Goal: Information Seeking & Learning: Find specific fact

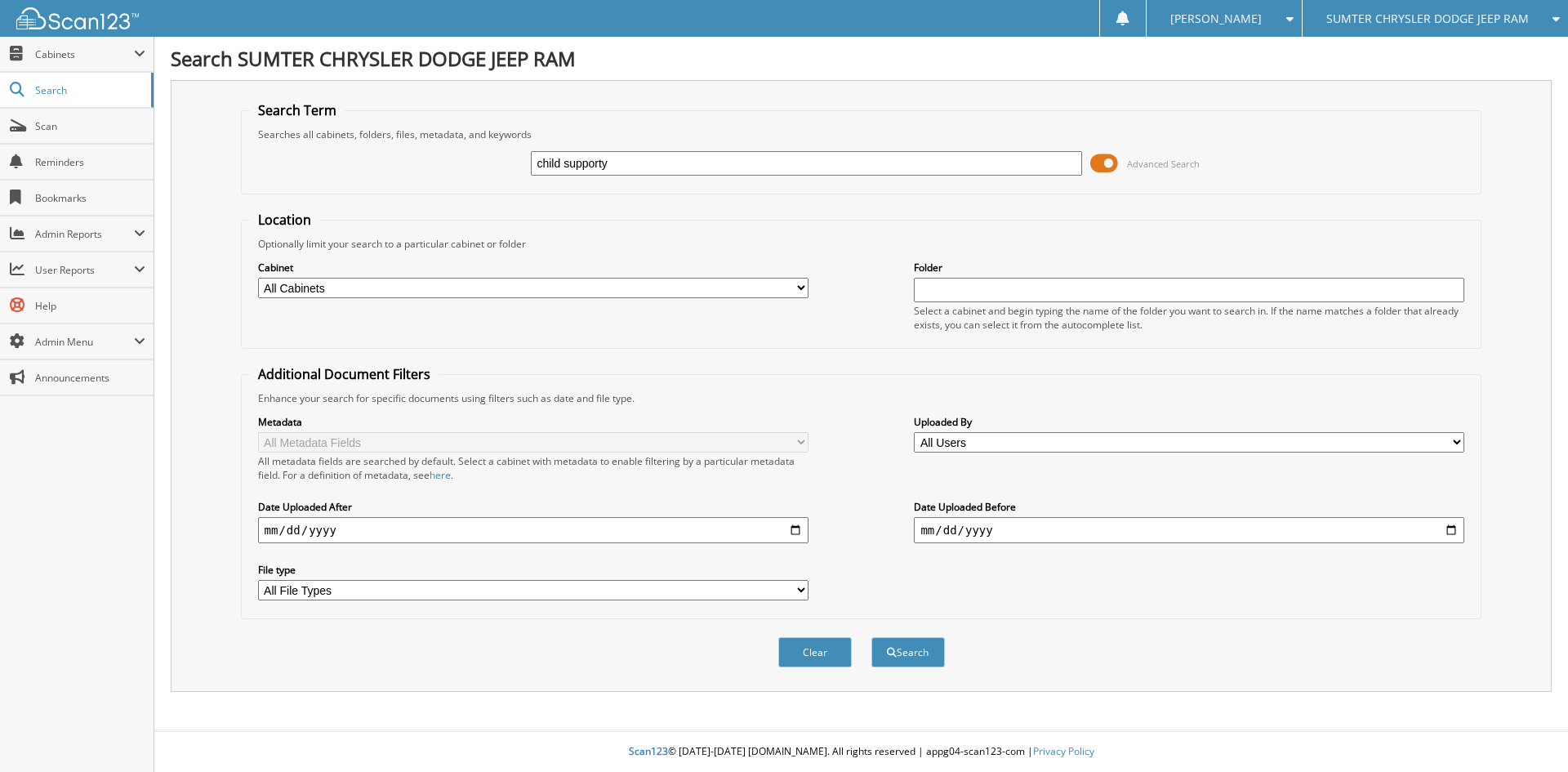
type input "child supporty"
click at [872, 638] on button "Search" at bounding box center [909, 653] width 74 height 30
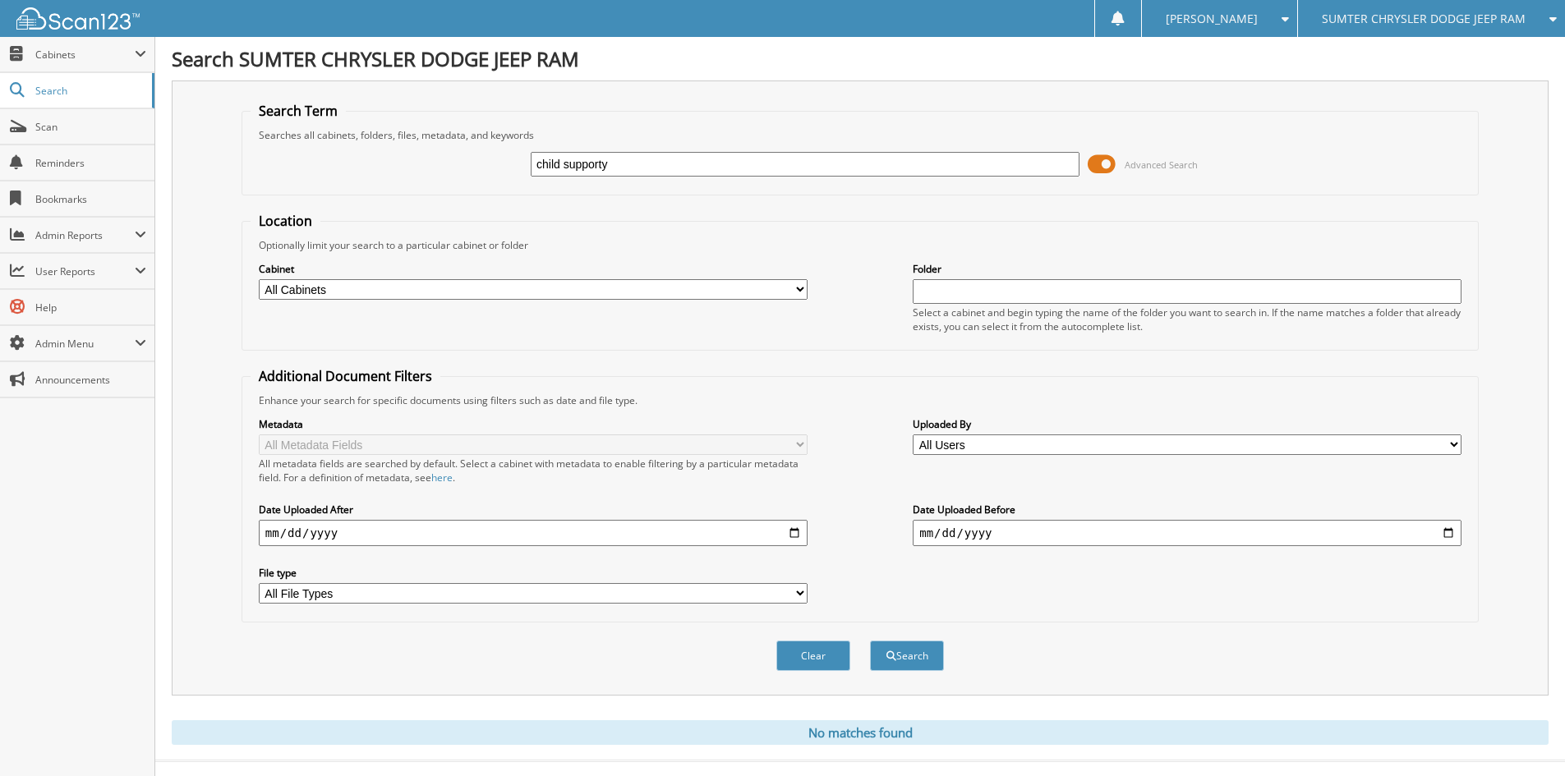
click at [624, 166] on input "child supporty" at bounding box center [805, 164] width 549 height 25
type input "child support"
click at [870, 641] on button "Search" at bounding box center [907, 656] width 74 height 30
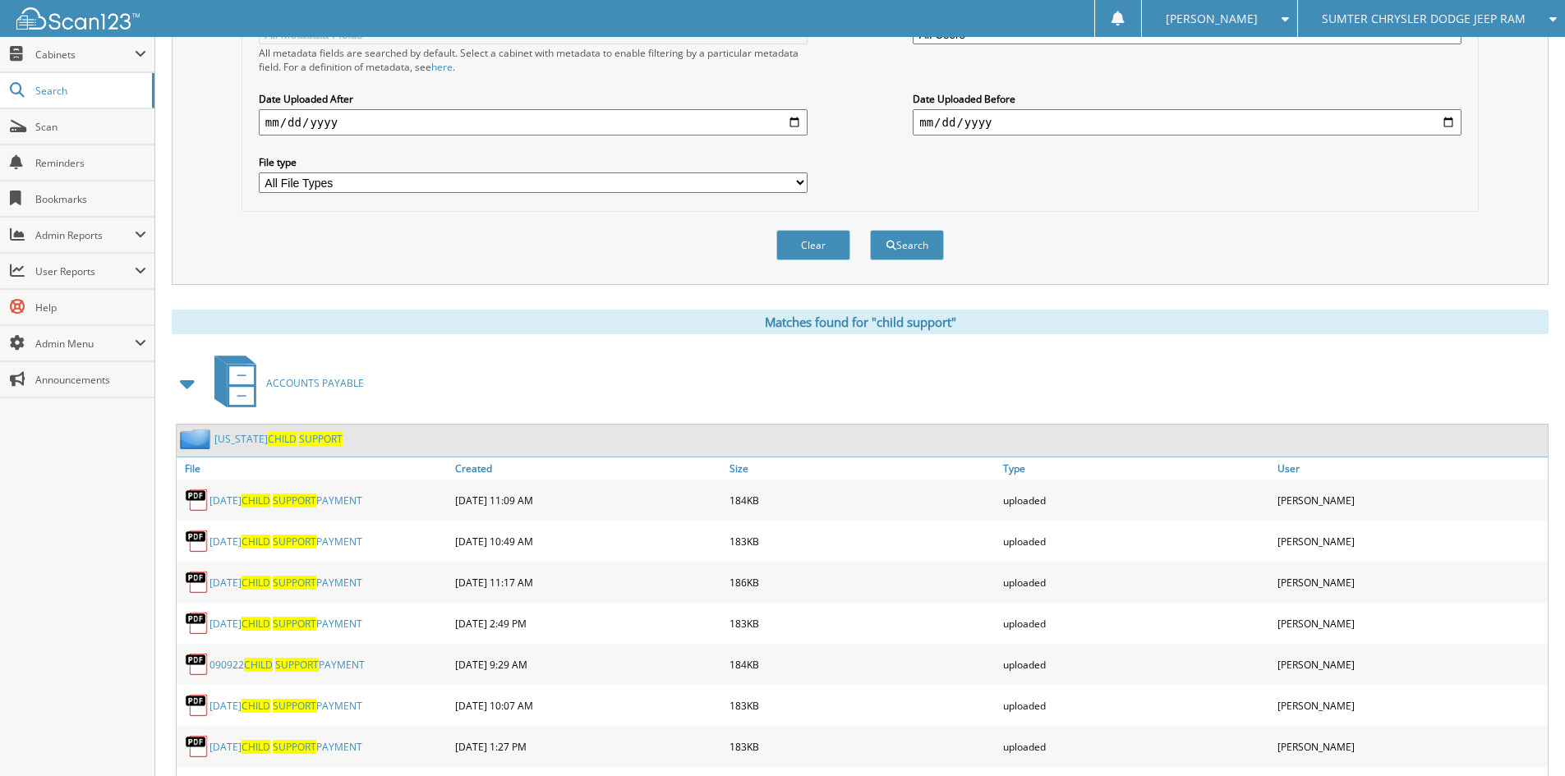
click at [252, 434] on link "SOUTH CAROLINA CHILD SUPPORT" at bounding box center [278, 439] width 128 height 14
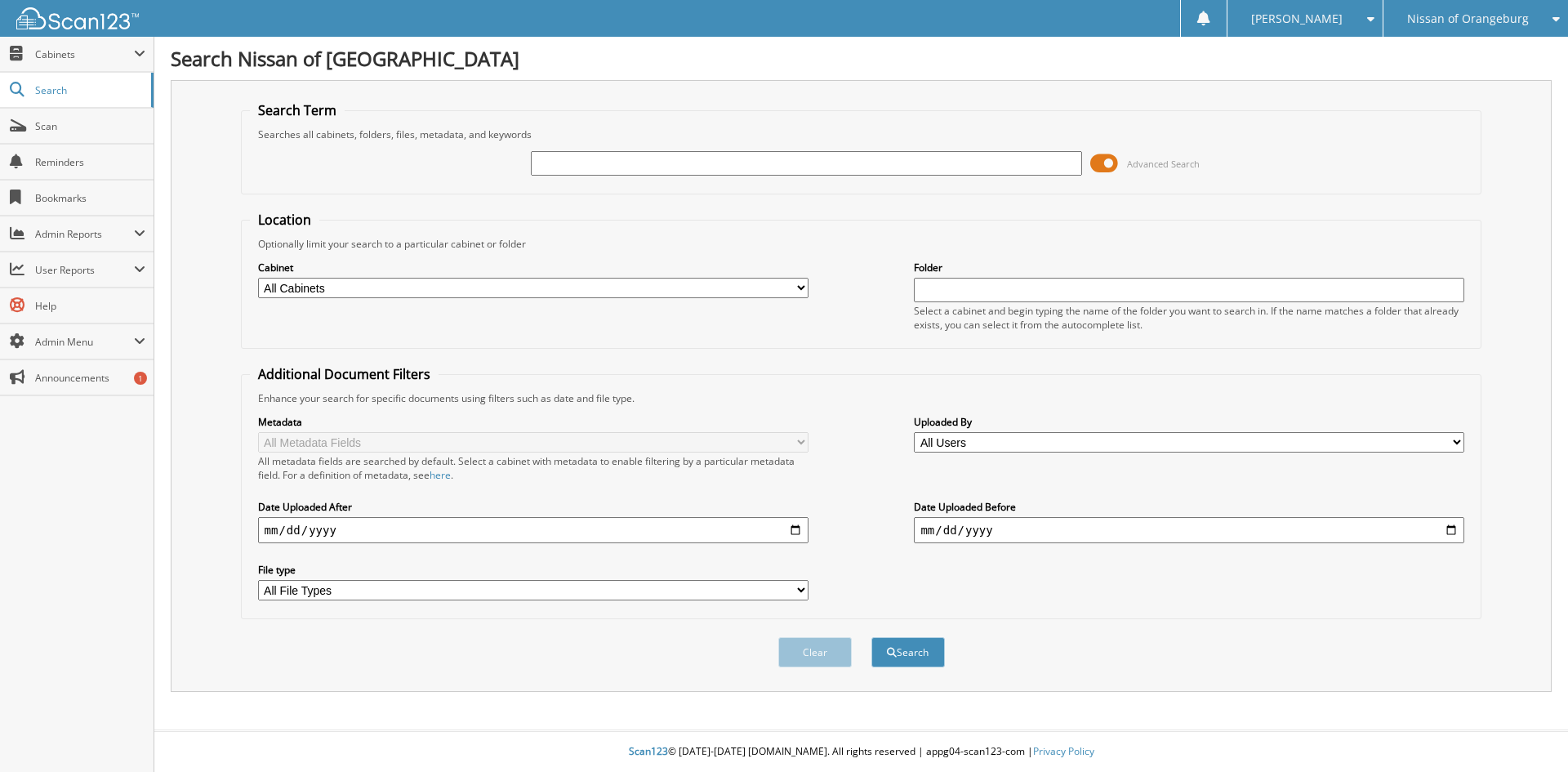
click at [582, 156] on input "text" at bounding box center [806, 163] width 551 height 25
type input "child support"
click at [872, 638] on button "Search" at bounding box center [909, 653] width 74 height 30
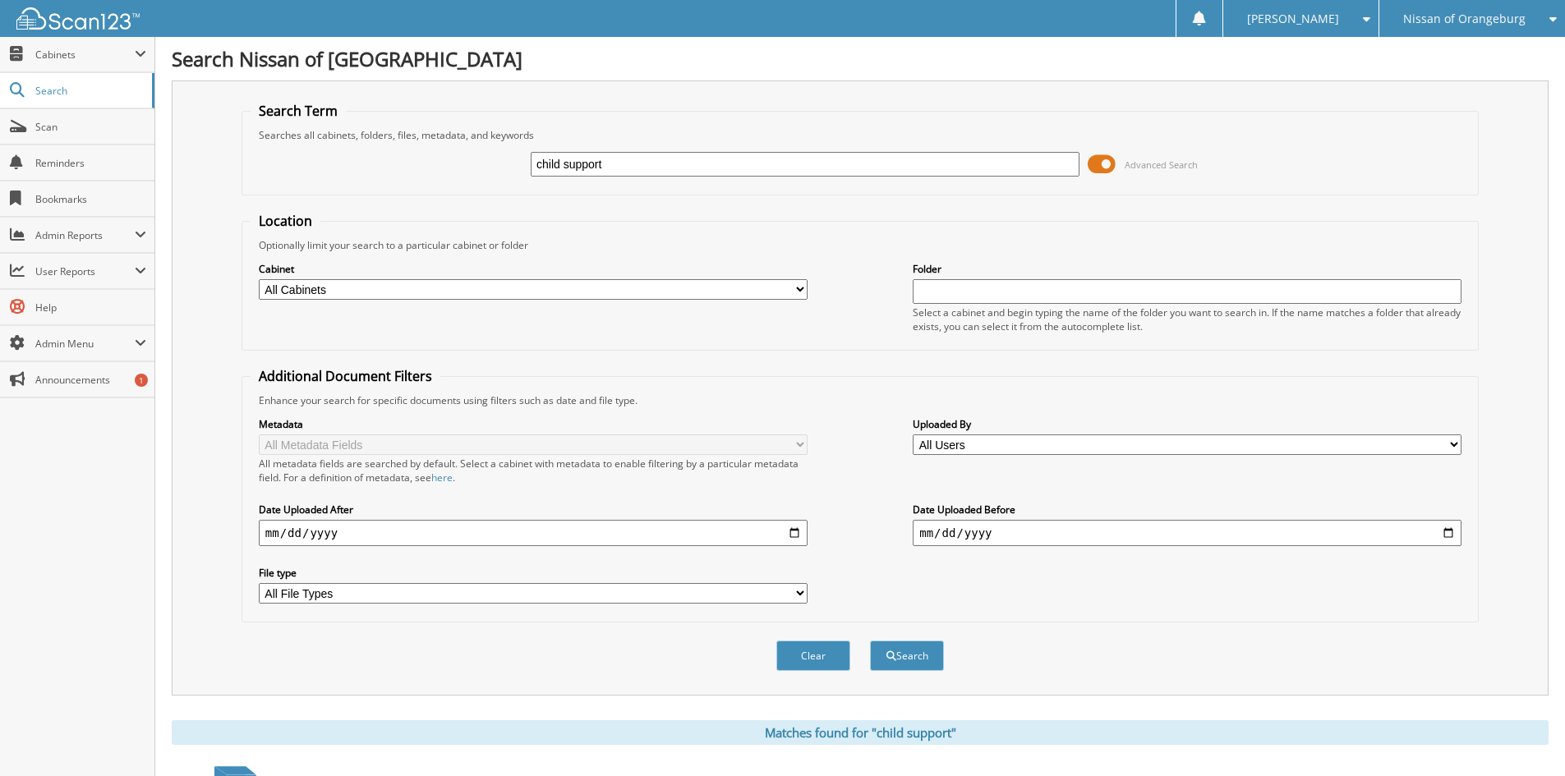
scroll to position [411, 0]
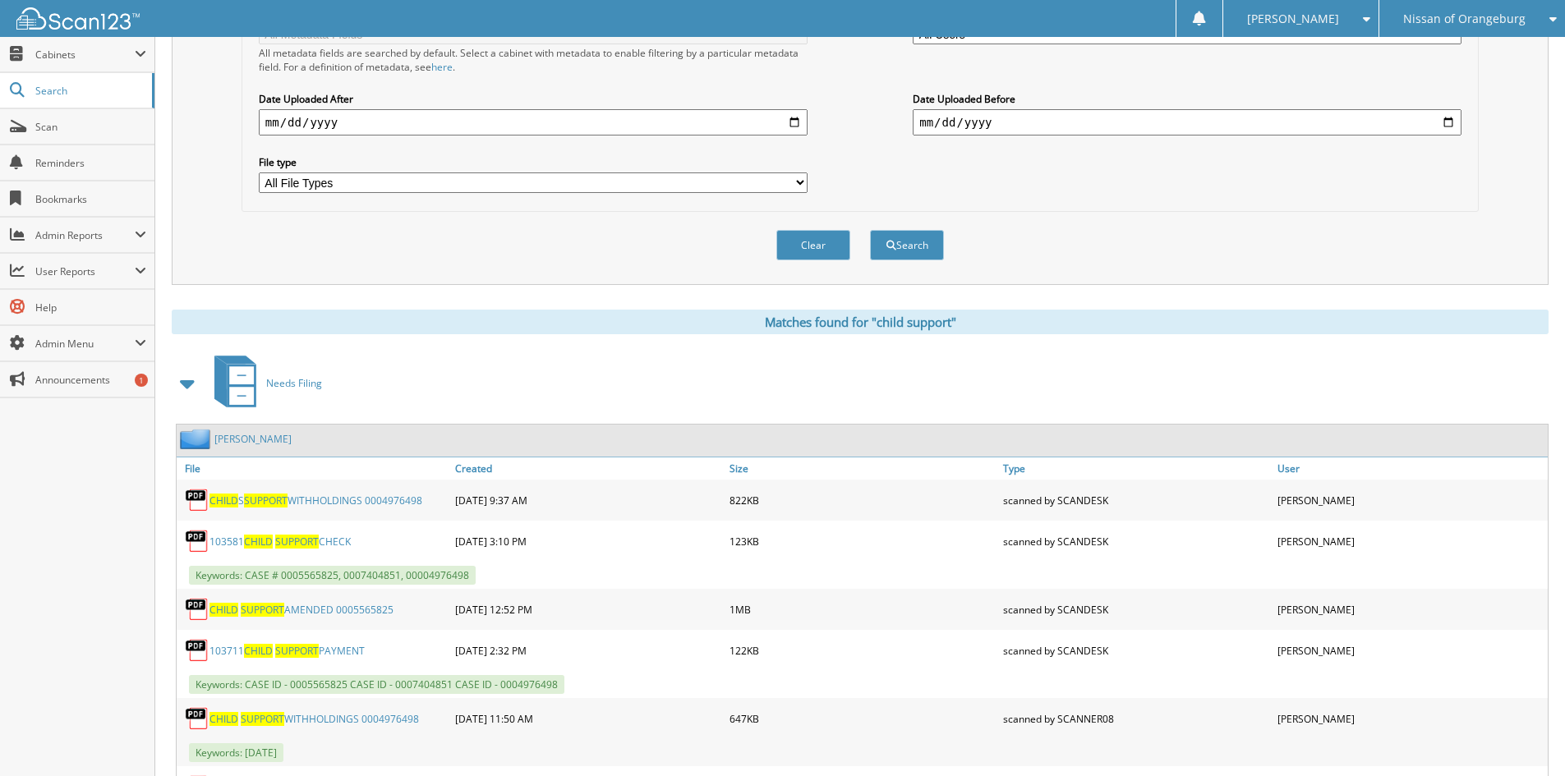
click at [184, 380] on span at bounding box center [188, 384] width 23 height 30
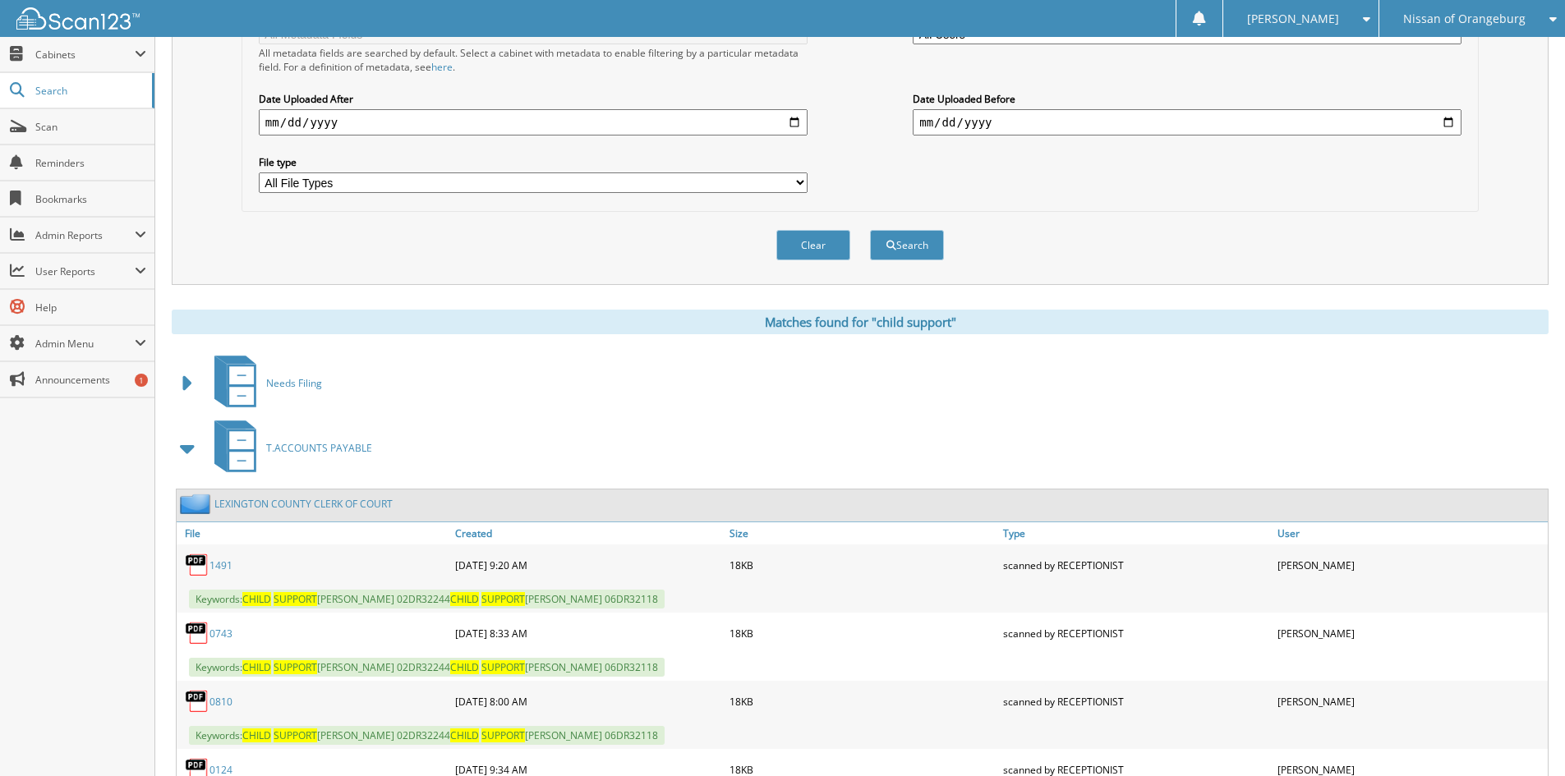
click at [181, 448] on span at bounding box center [188, 449] width 23 height 30
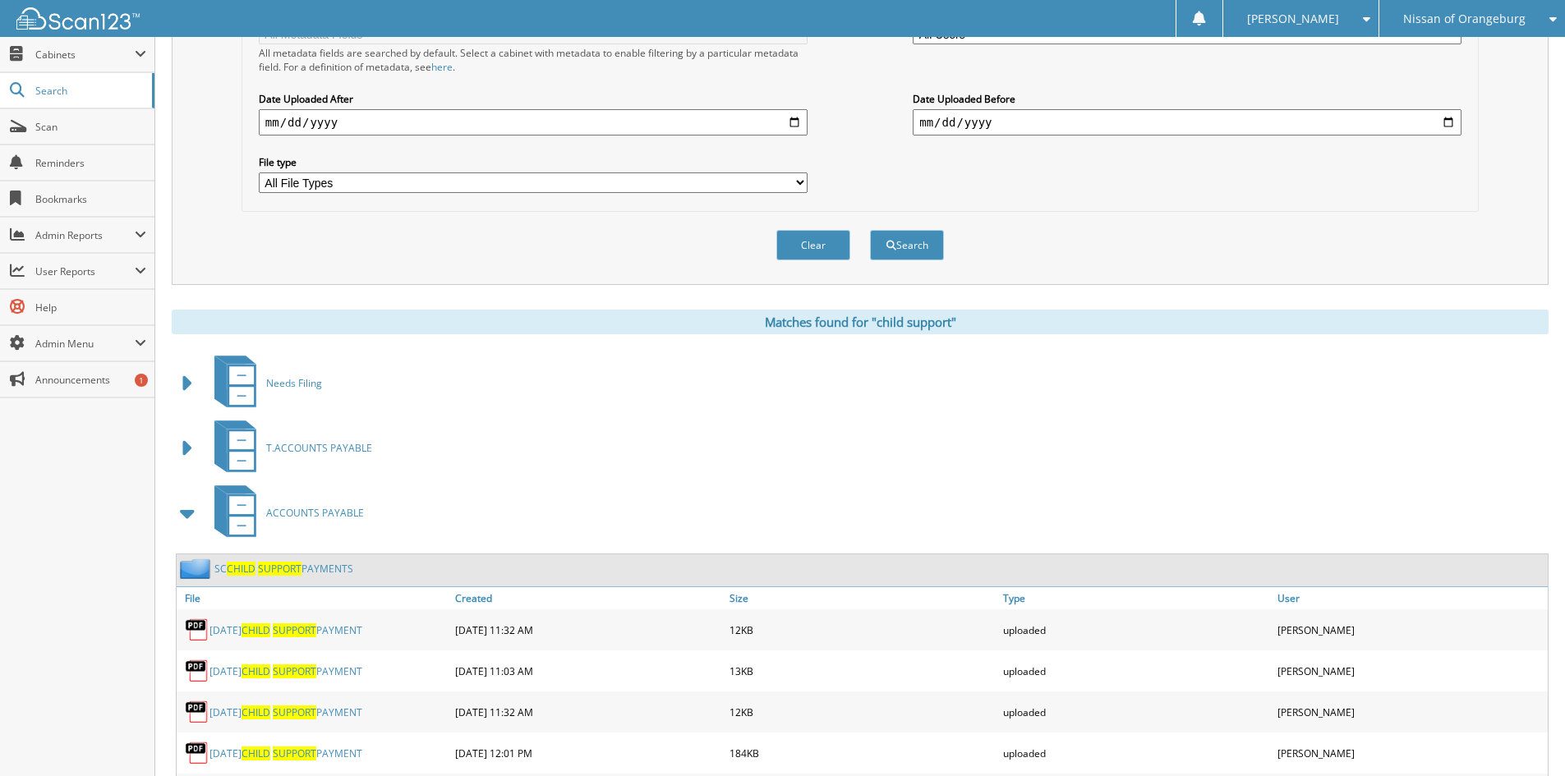
click at [244, 569] on span "CHILD" at bounding box center [241, 569] width 29 height 14
